Goal: Task Accomplishment & Management: Manage account settings

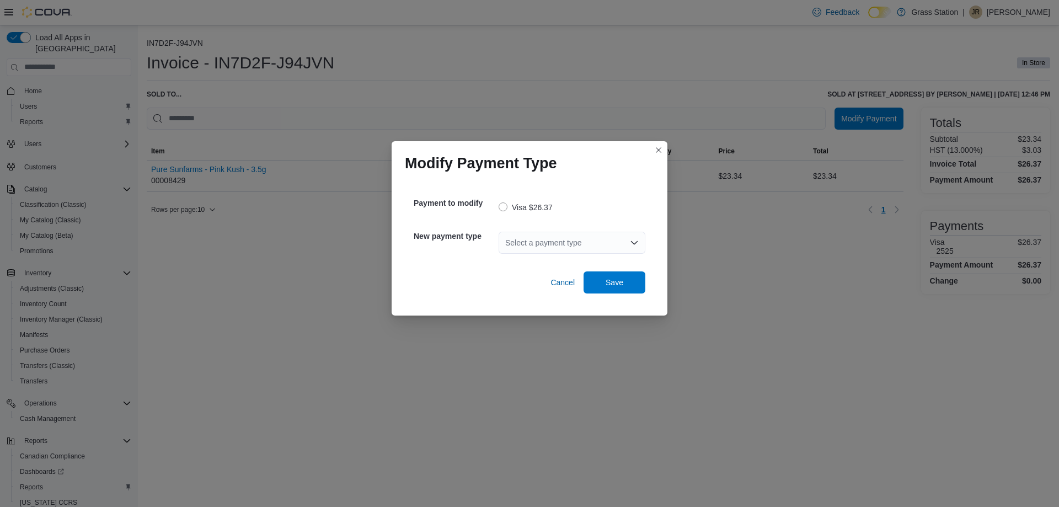
click at [529, 243] on div "Select a payment type" at bounding box center [572, 243] width 147 height 22
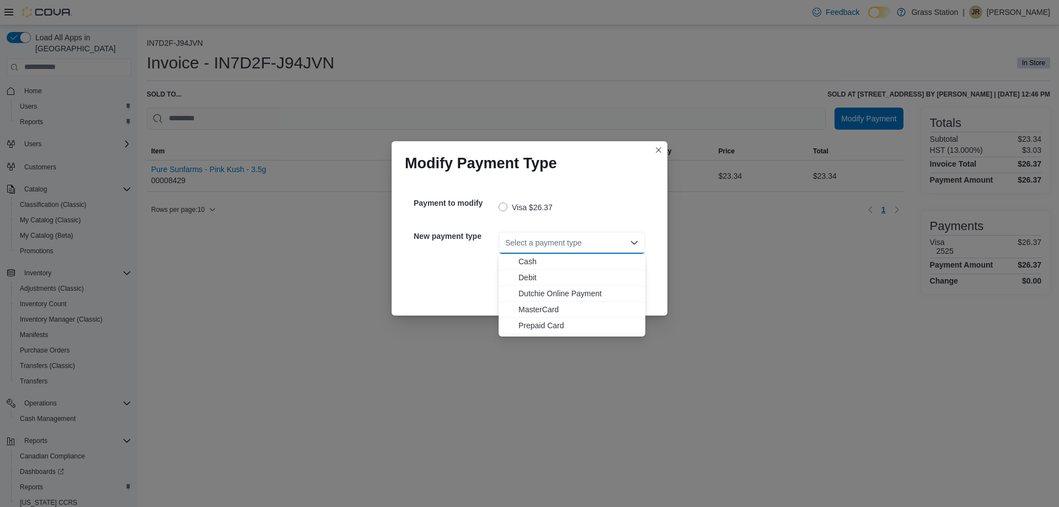
click at [532, 280] on span "Debit" at bounding box center [579, 277] width 120 height 11
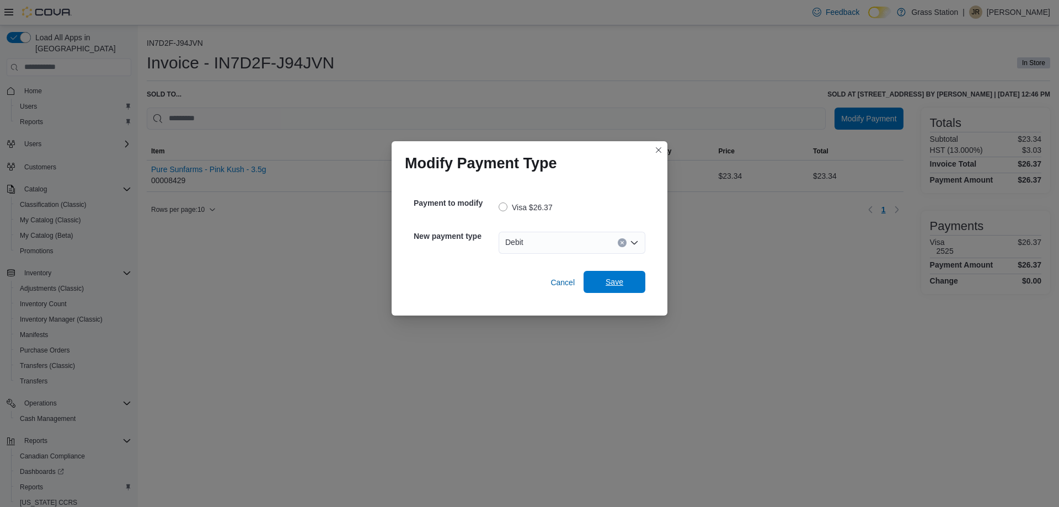
click at [599, 285] on span "Save" at bounding box center [614, 282] width 49 height 22
